Goal: Task Accomplishment & Management: Manage account settings

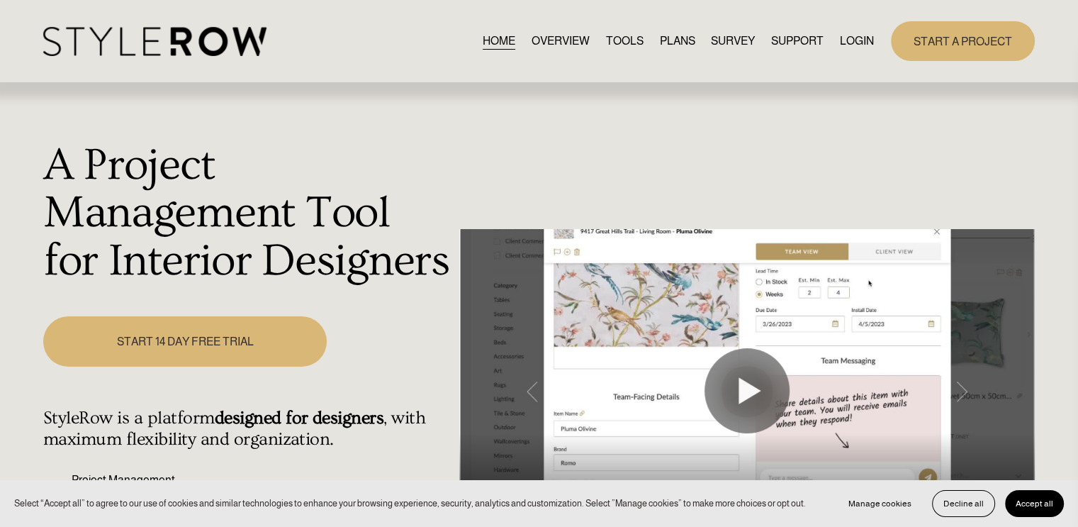
click at [845, 38] on link "LOGIN" at bounding box center [857, 40] width 34 height 19
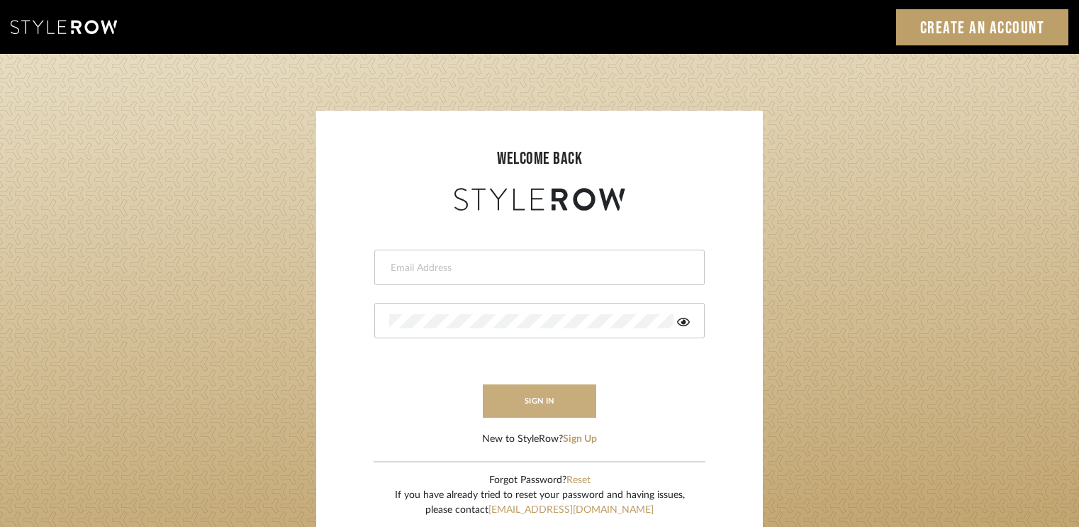
type input "[EMAIL_ADDRESS][DOMAIN_NAME]"
click at [528, 395] on button "sign in" at bounding box center [539, 400] width 113 height 33
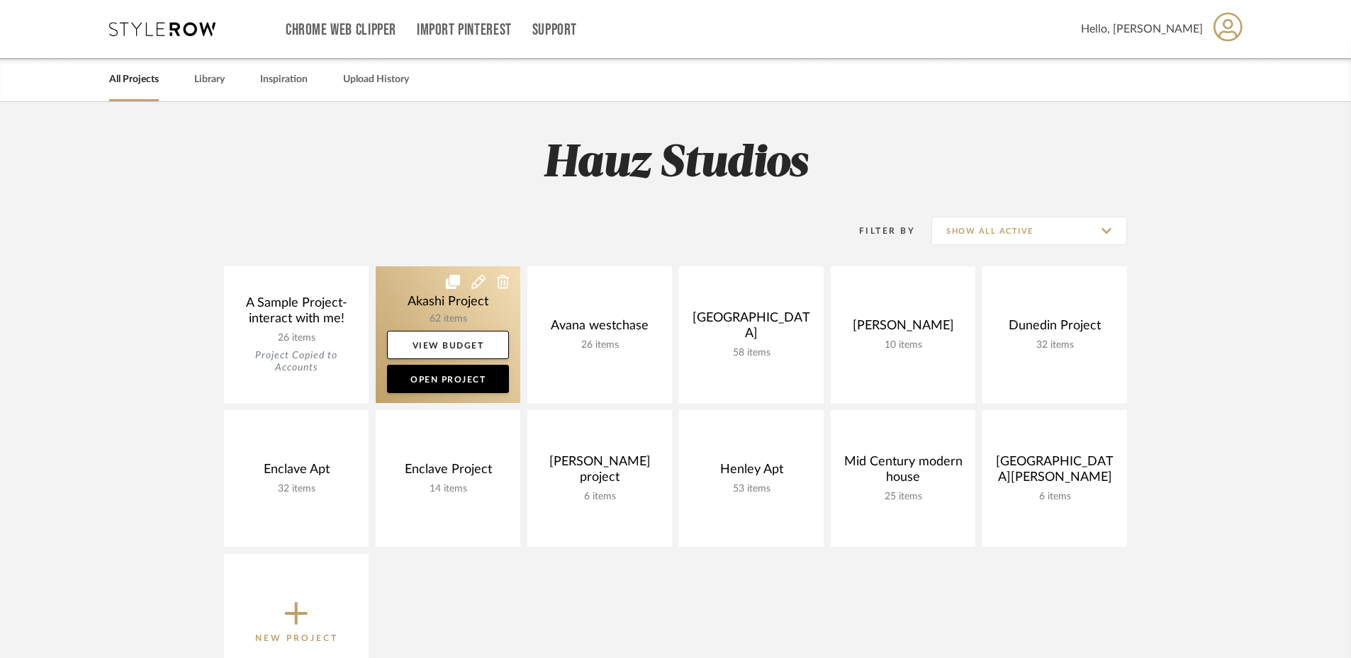
click at [421, 313] on link at bounding box center [448, 334] width 145 height 137
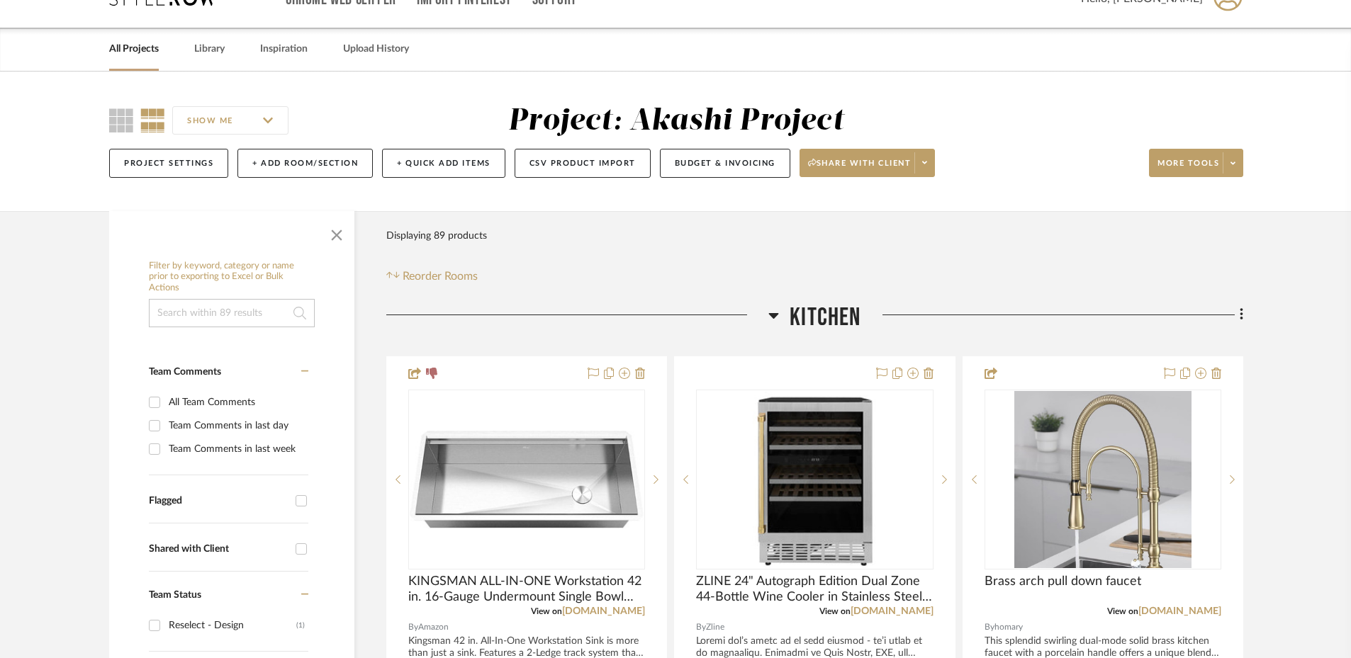
scroll to position [89, 0]
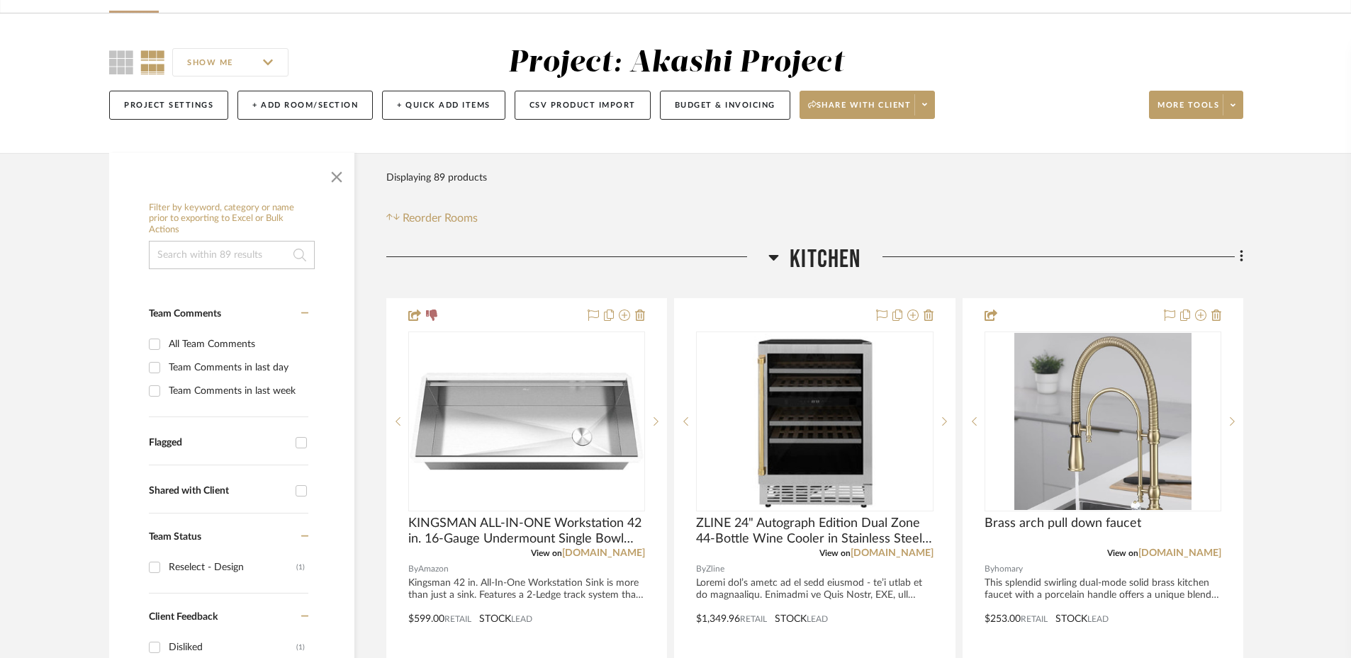
click at [776, 251] on icon at bounding box center [773, 257] width 11 height 17
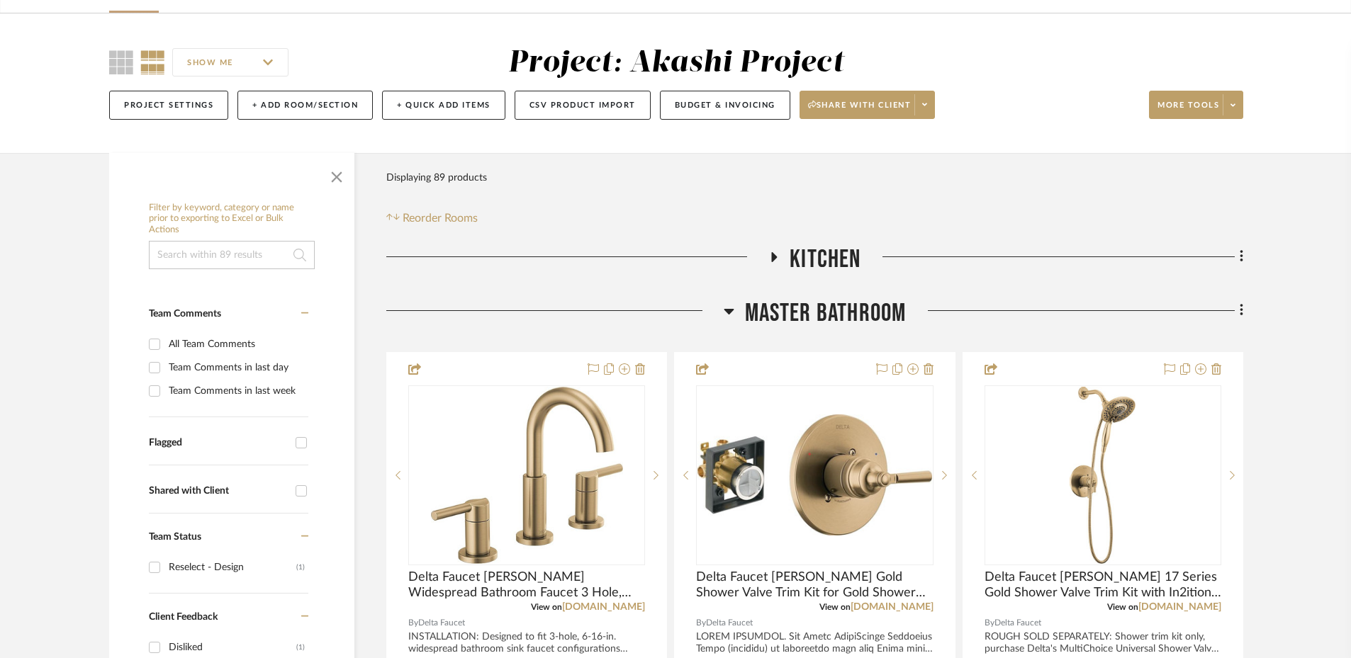
click at [734, 305] on h3 "Master Bathroom" at bounding box center [815, 313] width 183 height 30
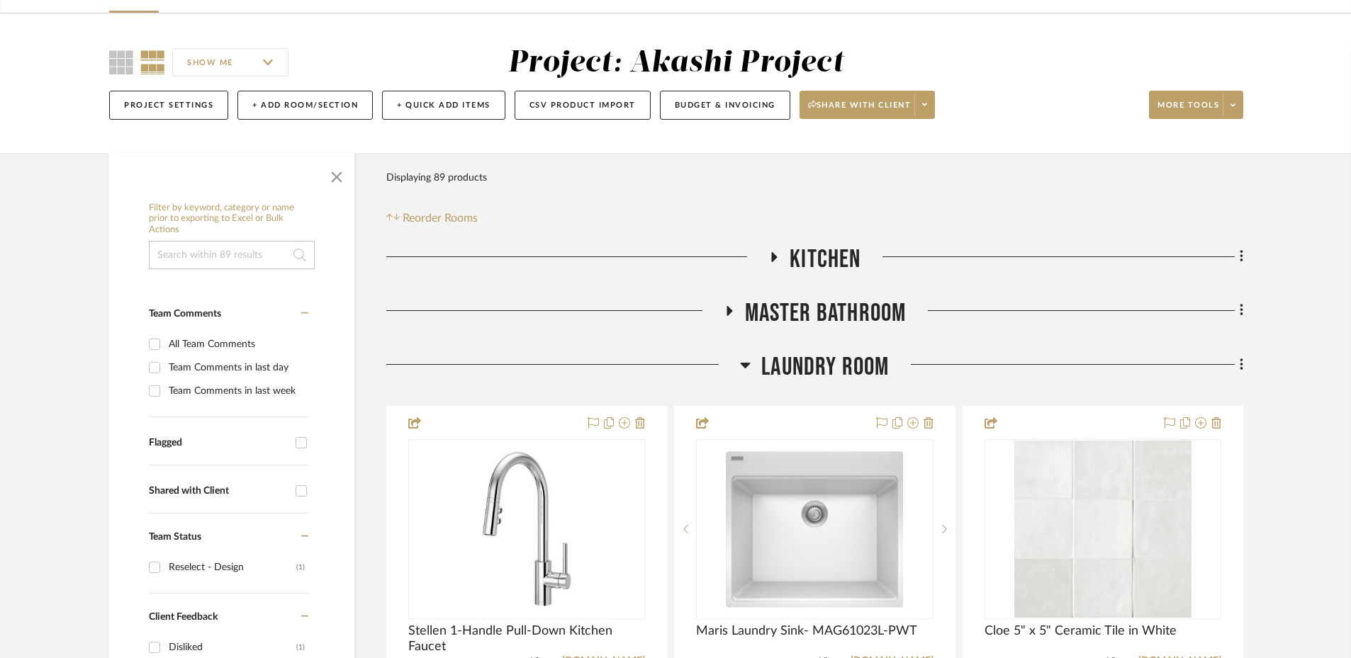
click at [744, 367] on icon at bounding box center [746, 366] width 10 height 6
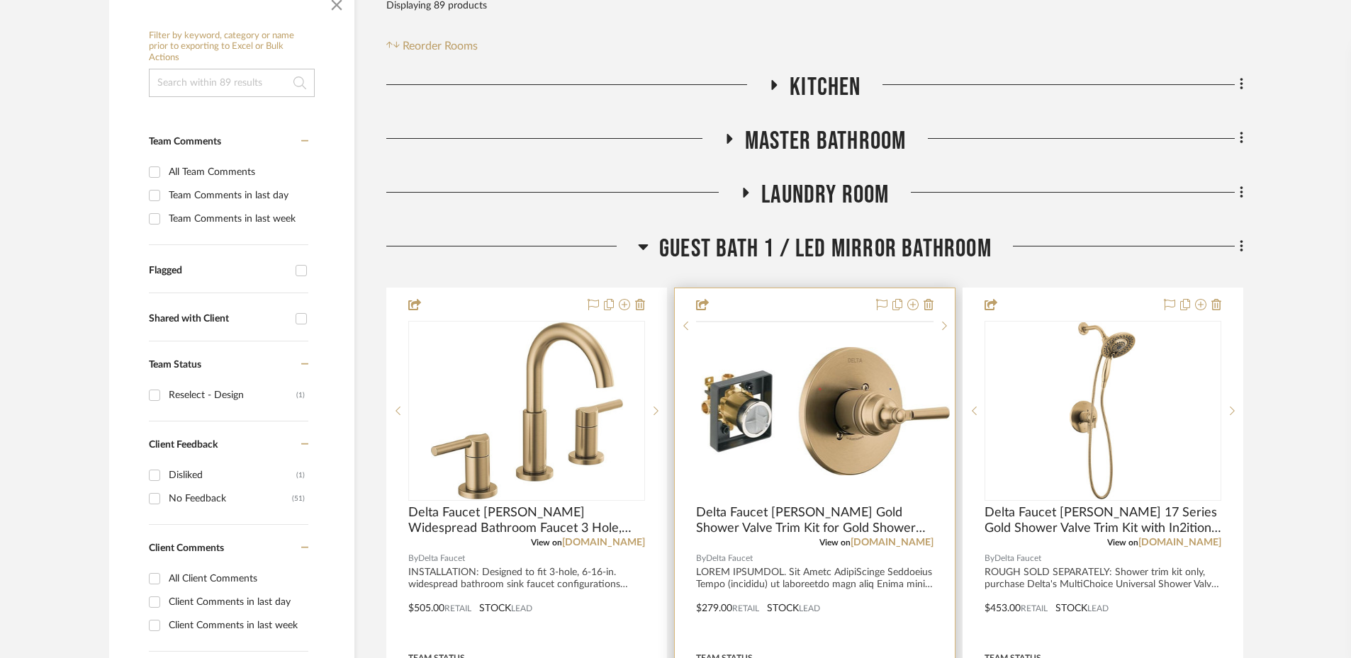
scroll to position [354, 0]
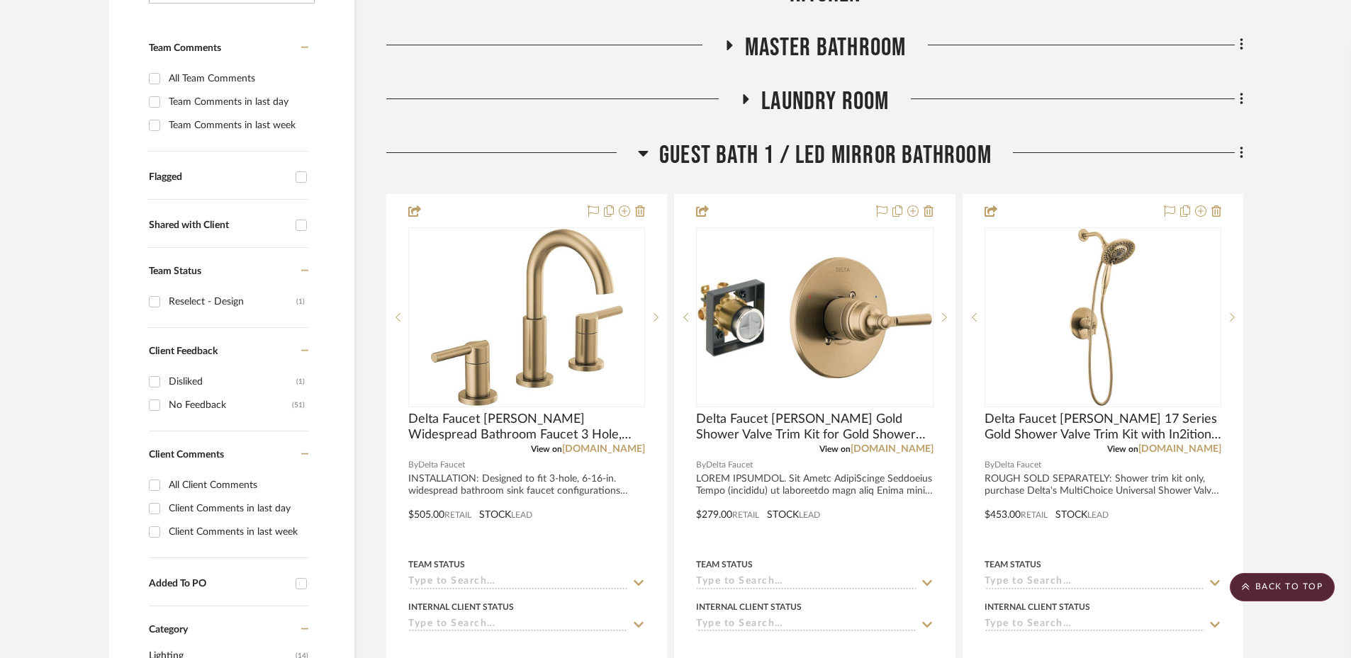
click at [645, 152] on icon at bounding box center [644, 154] width 10 height 6
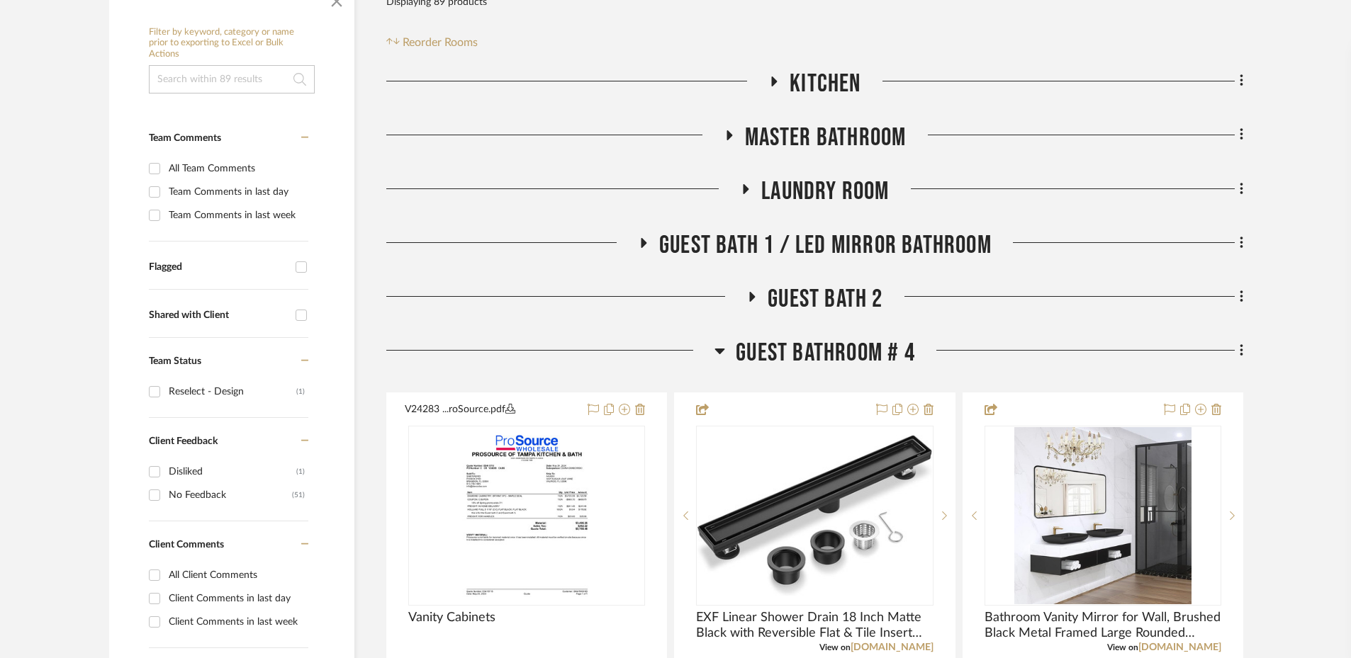
scroll to position [266, 0]
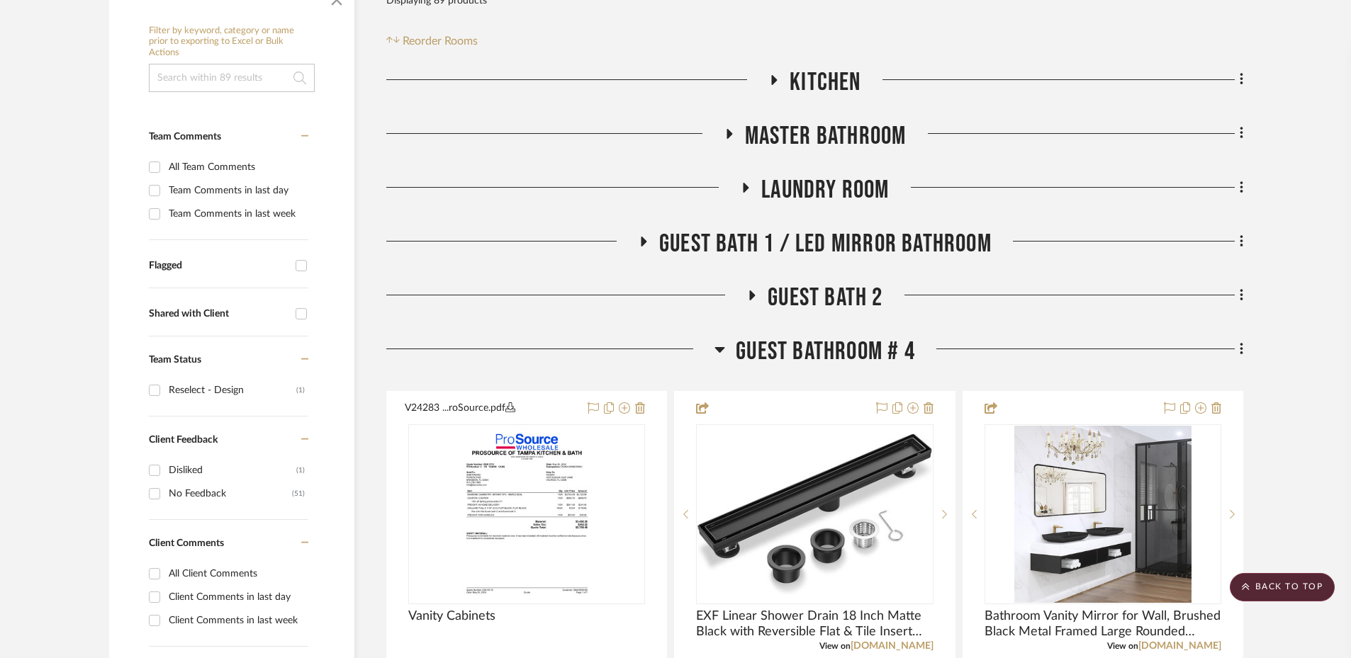
click at [771, 70] on h3 "Kitchen" at bounding box center [814, 82] width 92 height 30
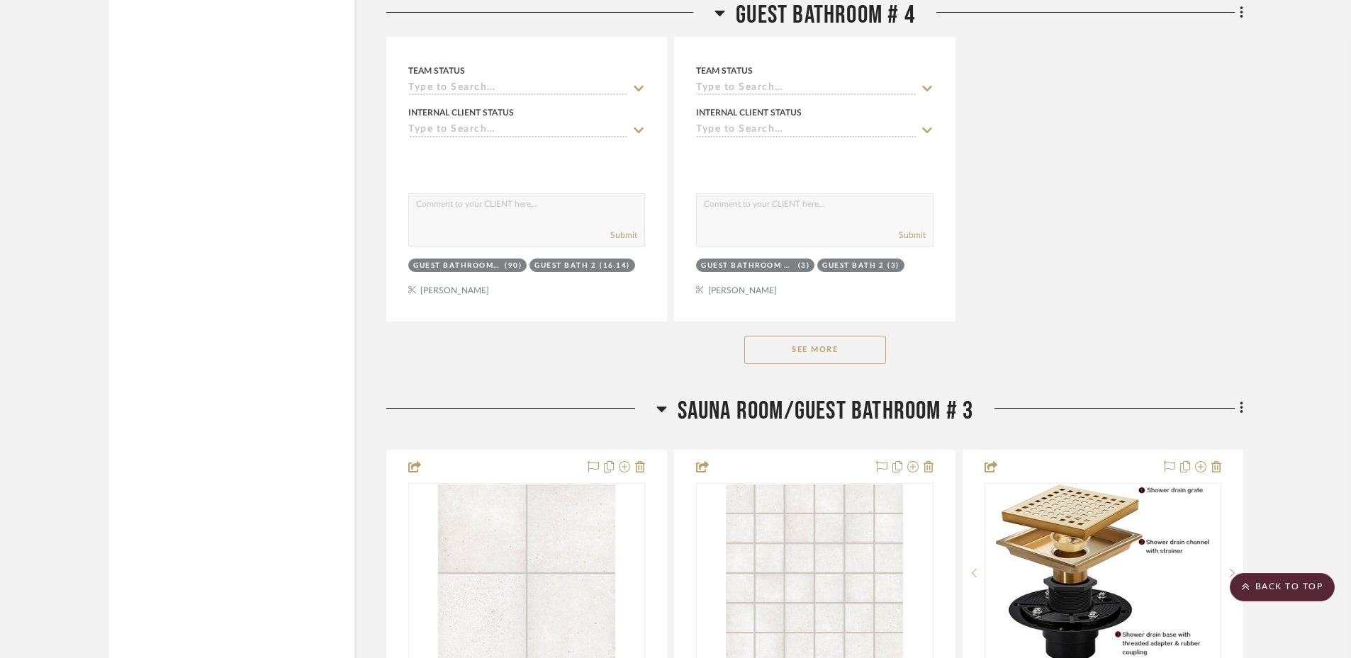
scroll to position [4518, 0]
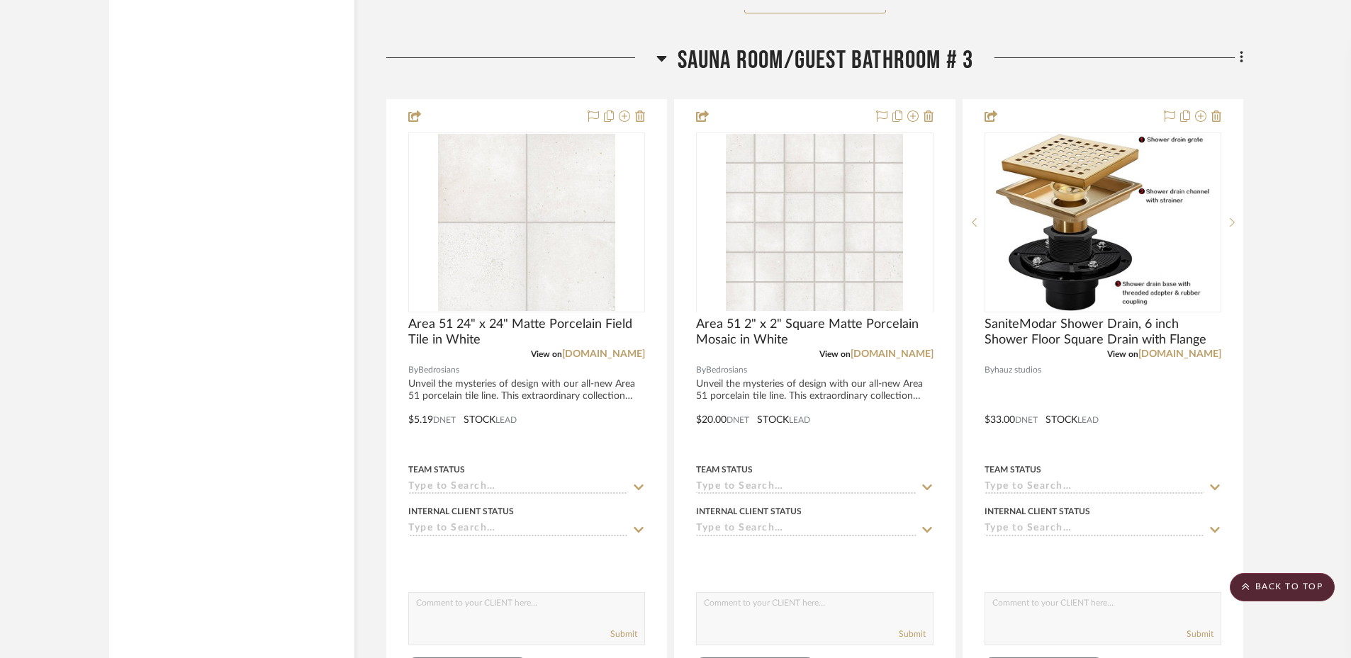
click at [653, 63] on div at bounding box center [521, 63] width 270 height 36
click at [657, 64] on icon at bounding box center [661, 58] width 11 height 17
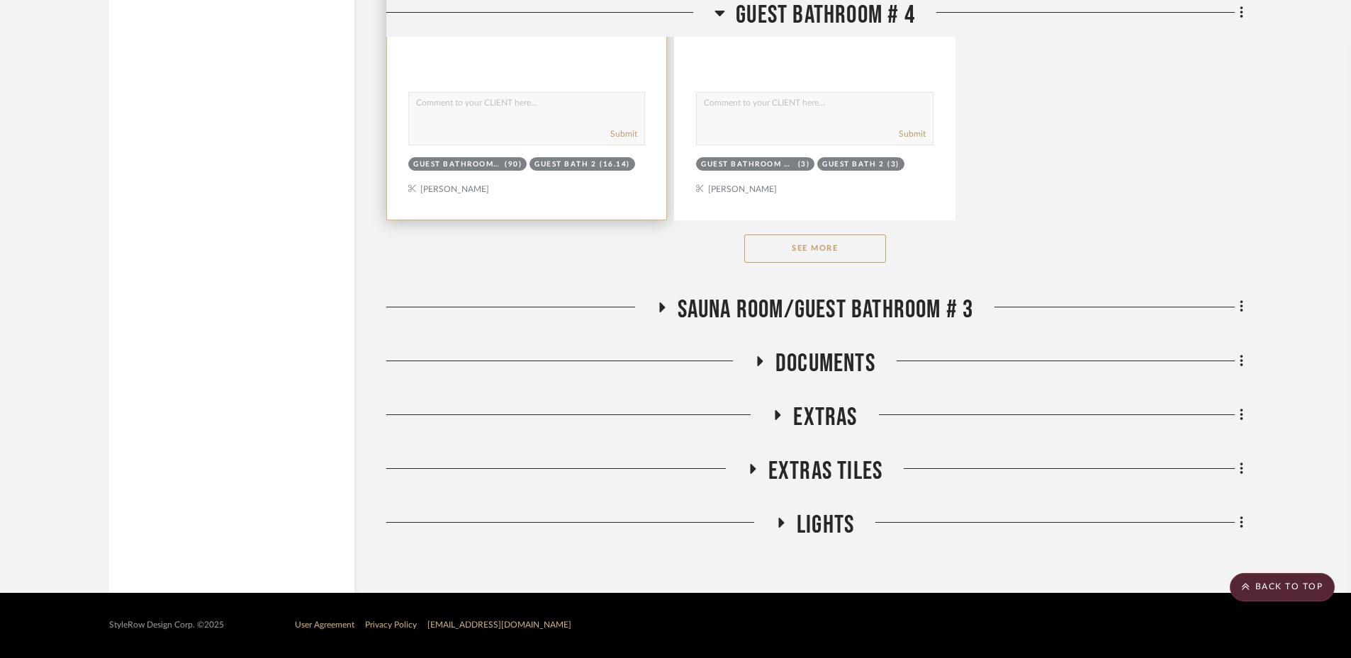
scroll to position [4272, 0]
click at [758, 364] on icon at bounding box center [761, 362] width 6 height 10
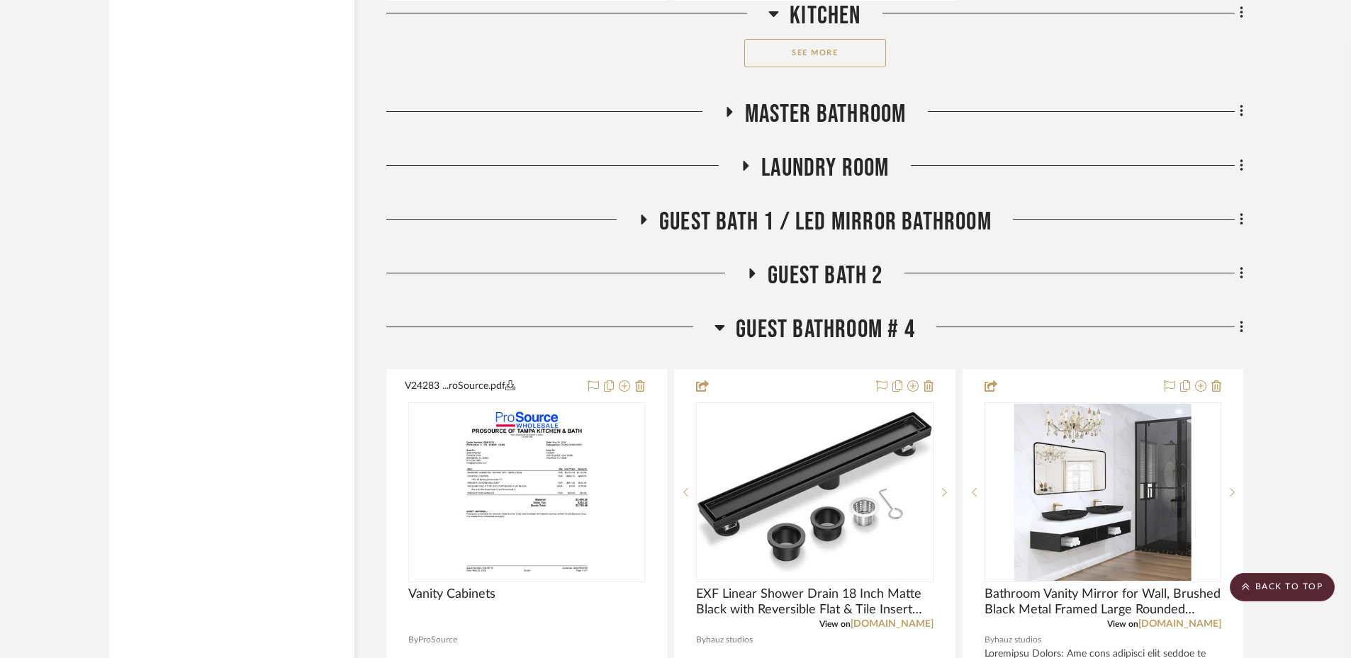
scroll to position [2038, 0]
